Goal: Task Accomplishment & Management: Manage account settings

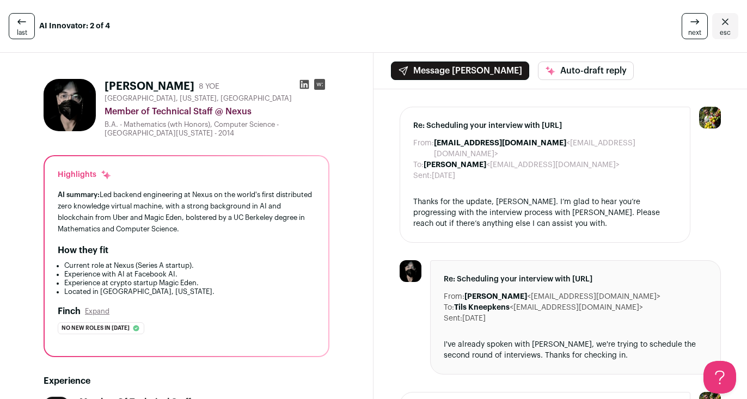
click at [727, 23] on icon "Close" at bounding box center [725, 21] width 13 height 13
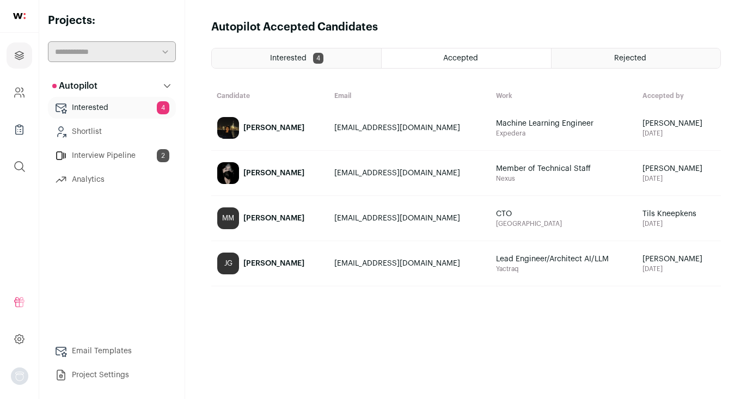
click at [116, 109] on link "Interested 4" at bounding box center [112, 108] width 128 height 22
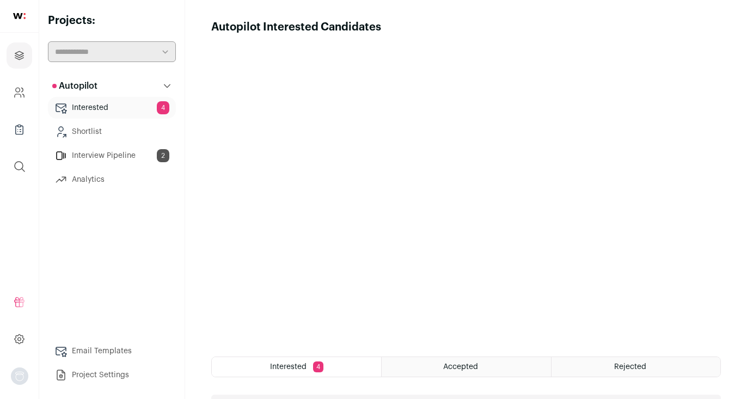
click at [119, 162] on link "Interview Pipeline 2" at bounding box center [112, 156] width 128 height 22
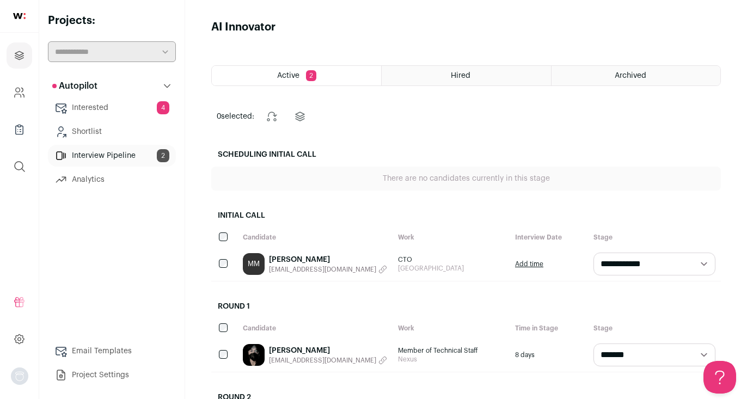
click at [141, 101] on link "Interested 4" at bounding box center [112, 108] width 128 height 22
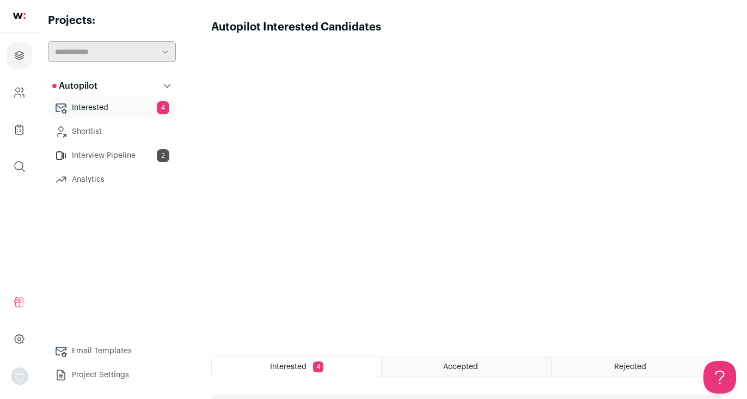
click at [134, 157] on link "Interview Pipeline 2" at bounding box center [112, 156] width 128 height 22
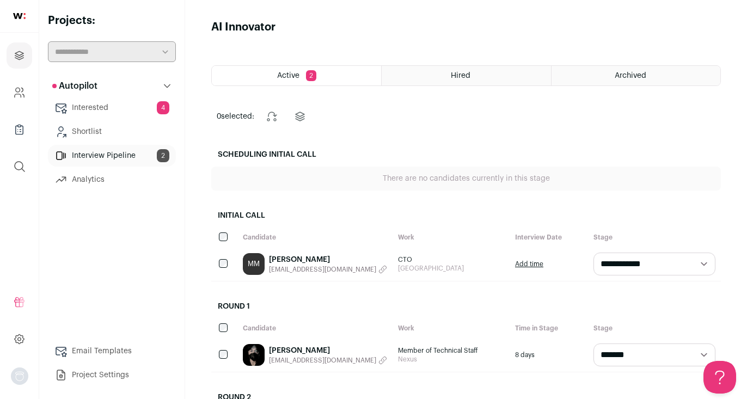
click at [307, 73] on span "2" at bounding box center [311, 75] width 10 height 11
click at [346, 76] on div "Active 2" at bounding box center [296, 76] width 169 height 20
click at [277, 78] on span "Active" at bounding box center [288, 76] width 22 height 8
click at [341, 76] on div "Active 2" at bounding box center [296, 76] width 169 height 20
click at [452, 71] on div "Hired" at bounding box center [466, 76] width 169 height 20
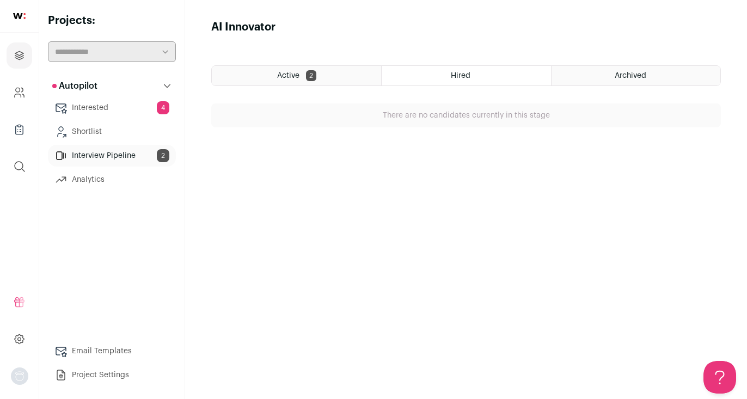
click at [100, 103] on link "Interested 4" at bounding box center [112, 108] width 128 height 22
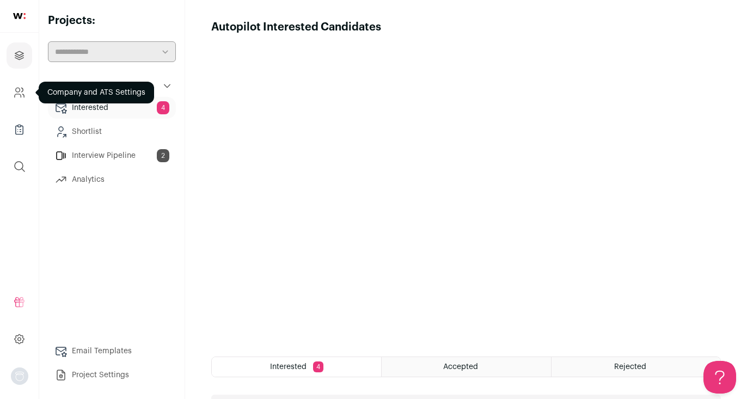
click at [15, 96] on icon "Company and ATS Settings" at bounding box center [19, 92] width 13 height 13
click at [543, 21] on div "Autopilot Interested Candidates Hide tutorial Show tutorial" at bounding box center [465, 27] width 509 height 15
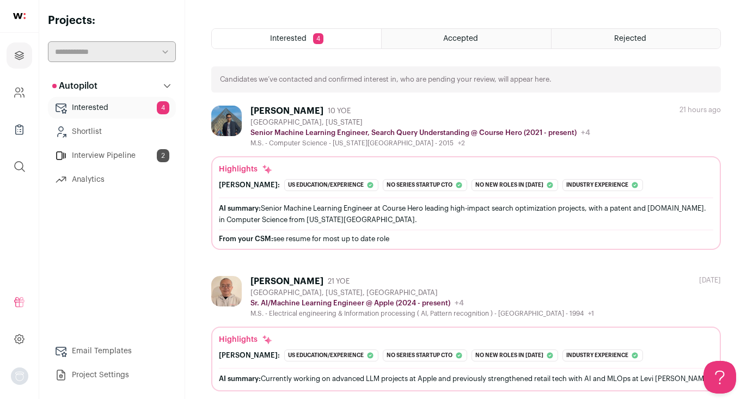
scroll to position [329, 0]
click at [402, 171] on div "Highlights" at bounding box center [466, 168] width 494 height 11
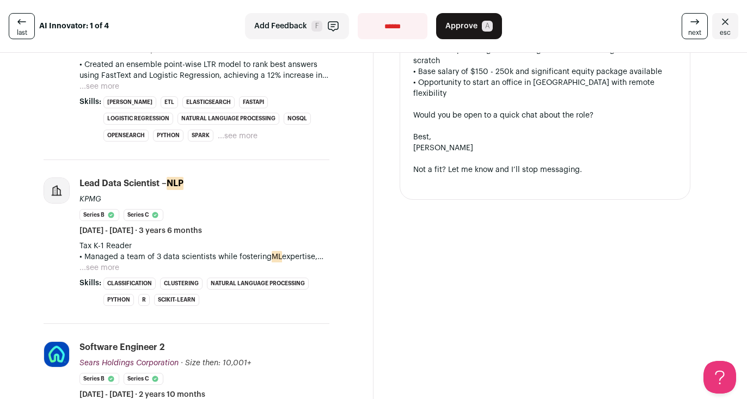
scroll to position [787, 0]
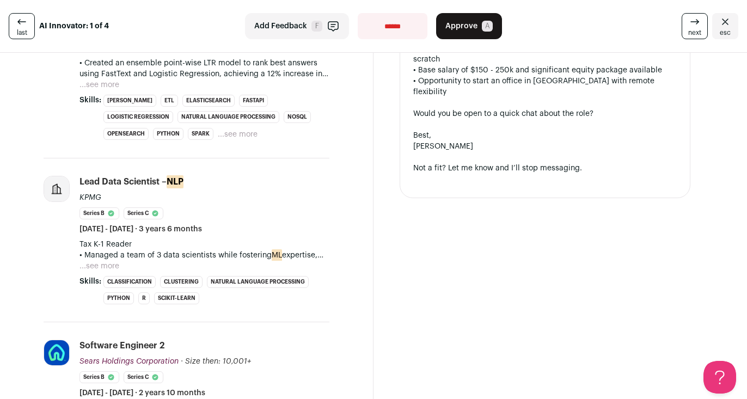
click at [702, 28] on link "next" at bounding box center [694, 26] width 26 height 26
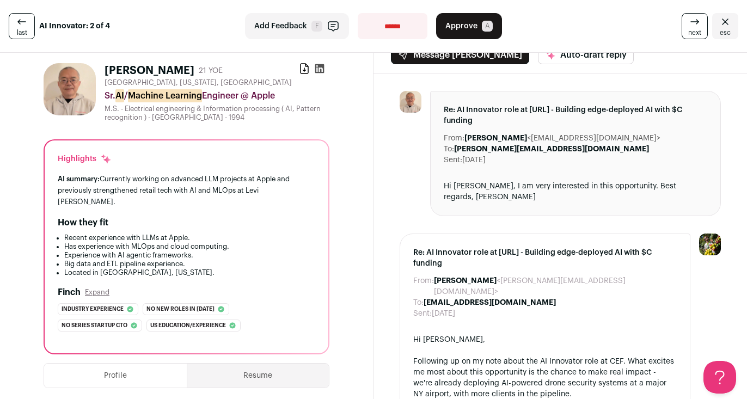
scroll to position [17, 0]
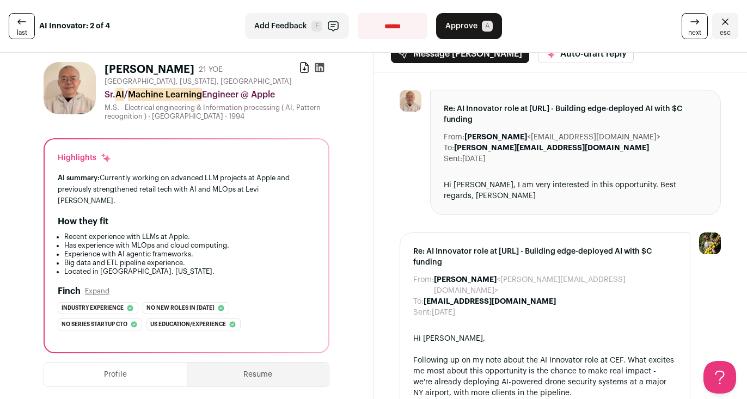
click at [693, 32] on span "next" at bounding box center [694, 32] width 13 height 9
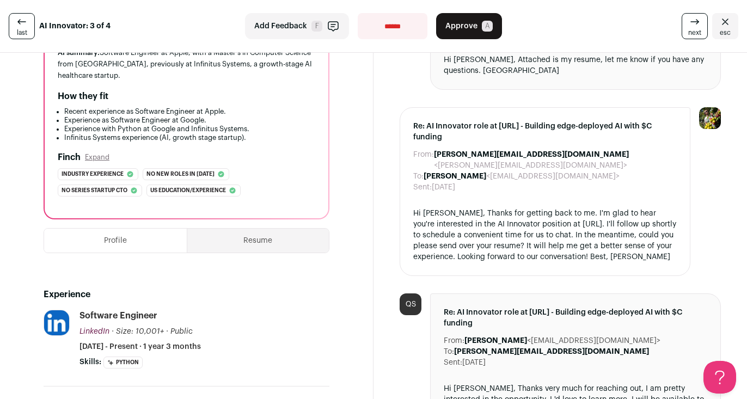
scroll to position [167, 0]
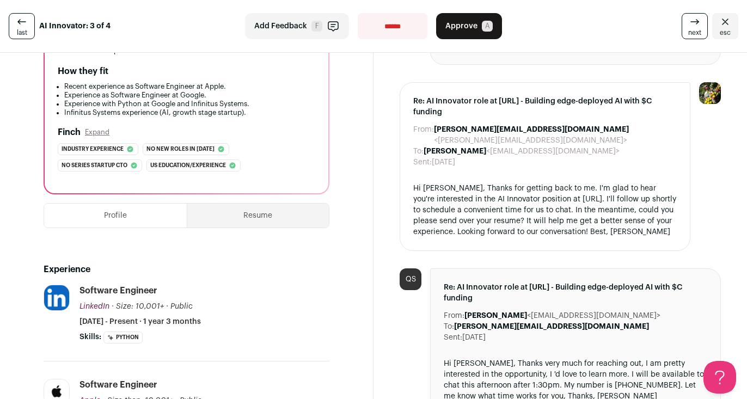
click at [257, 224] on button "Resume" at bounding box center [258, 216] width 142 height 24
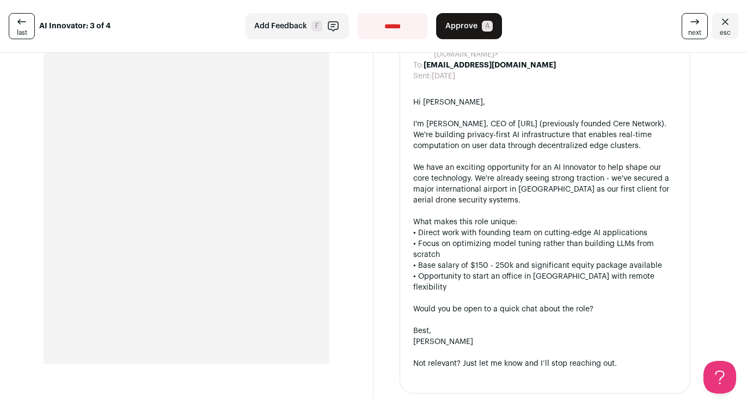
scroll to position [0, 0]
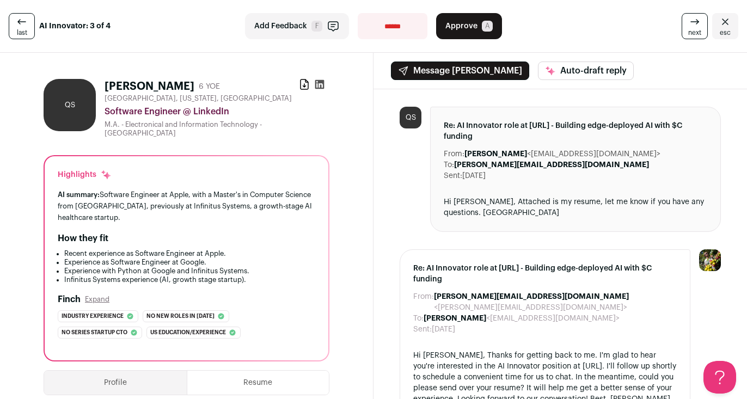
click at [723, 30] on span "esc" at bounding box center [725, 32] width 11 height 9
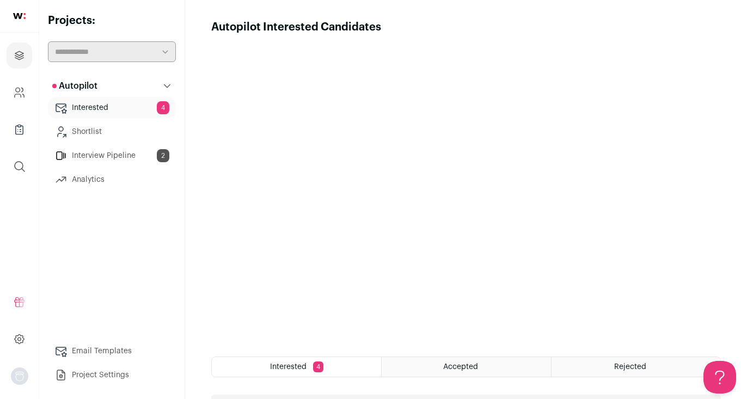
click at [127, 133] on link "Shortlist" at bounding box center [112, 132] width 128 height 22
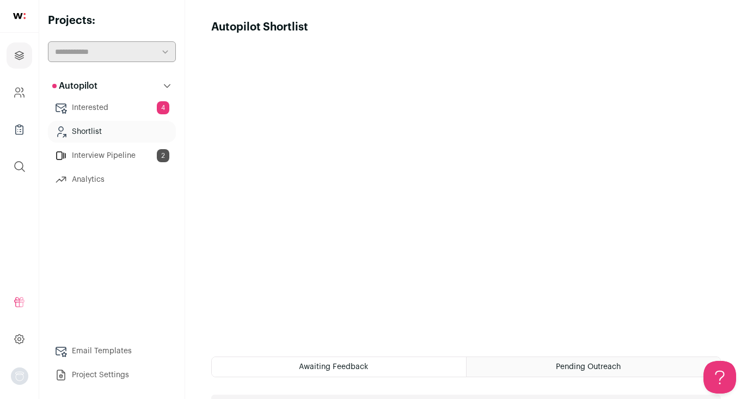
click at [115, 154] on link "Interview Pipeline 2" at bounding box center [112, 156] width 128 height 22
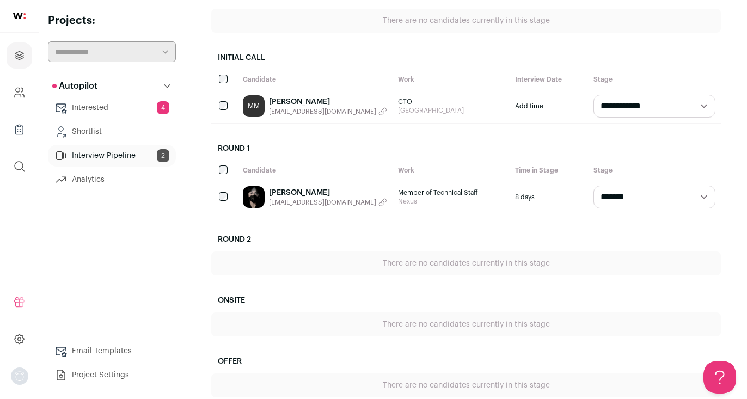
scroll to position [176, 0]
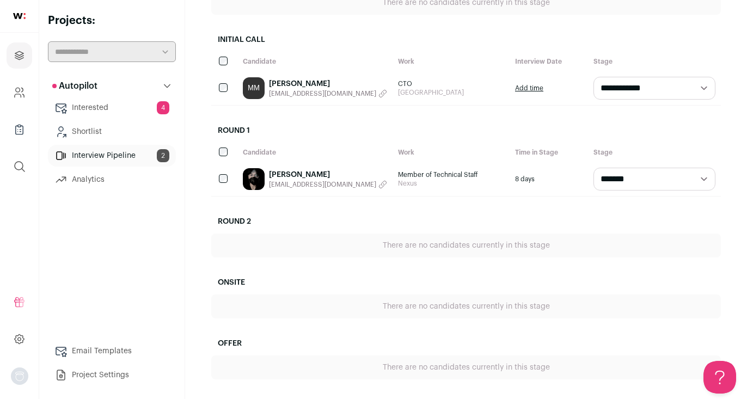
click at [121, 152] on link "Interview Pipeline 2" at bounding box center [112, 156] width 128 height 22
